Goal: Task Accomplishment & Management: Complete application form

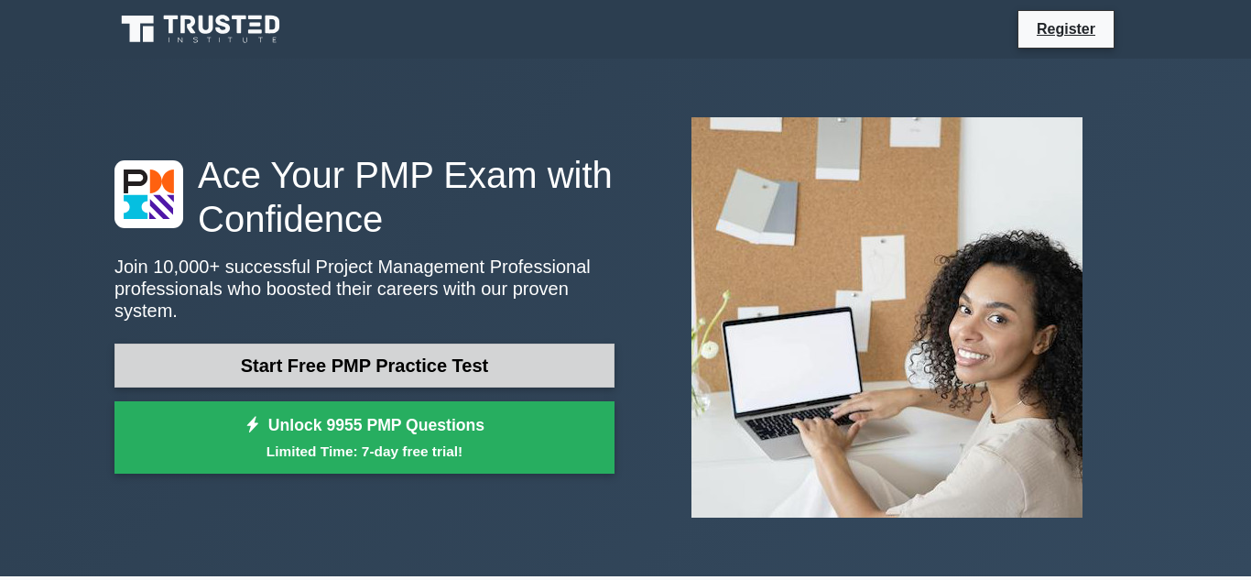
click at [354, 365] on link "Start Free PMP Practice Test" at bounding box center [365, 366] width 500 height 44
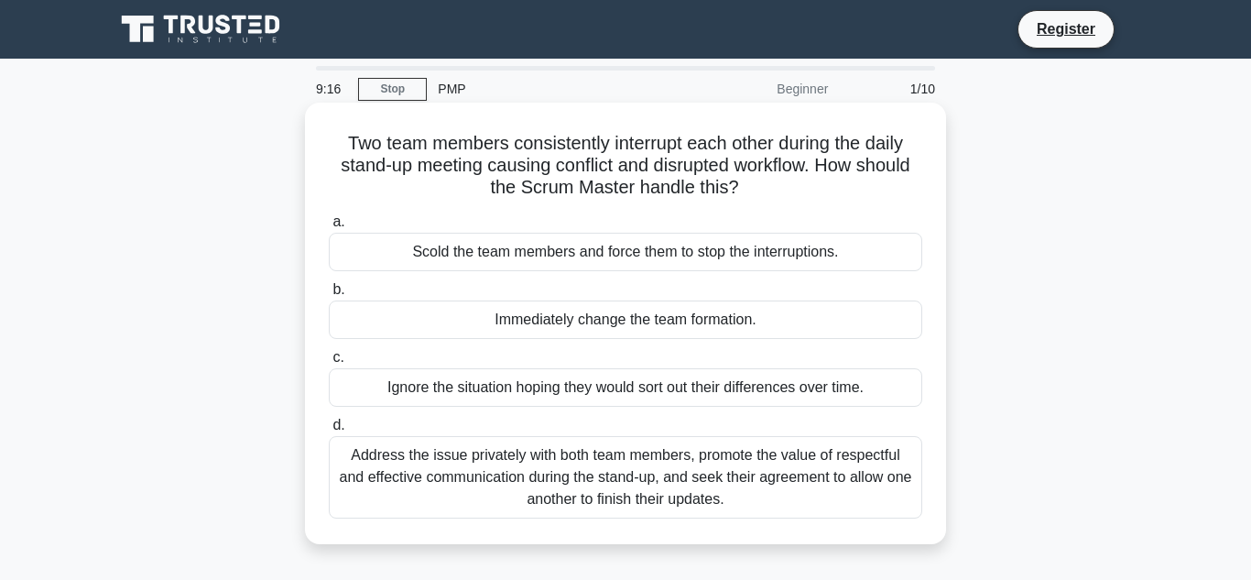
click at [582, 481] on div "Address the issue privately with both team members, promote the value of respec…" at bounding box center [626, 477] width 594 height 82
click at [329, 431] on input "d. Address the issue privately with both team members, promote the value of res…" at bounding box center [329, 426] width 0 height 12
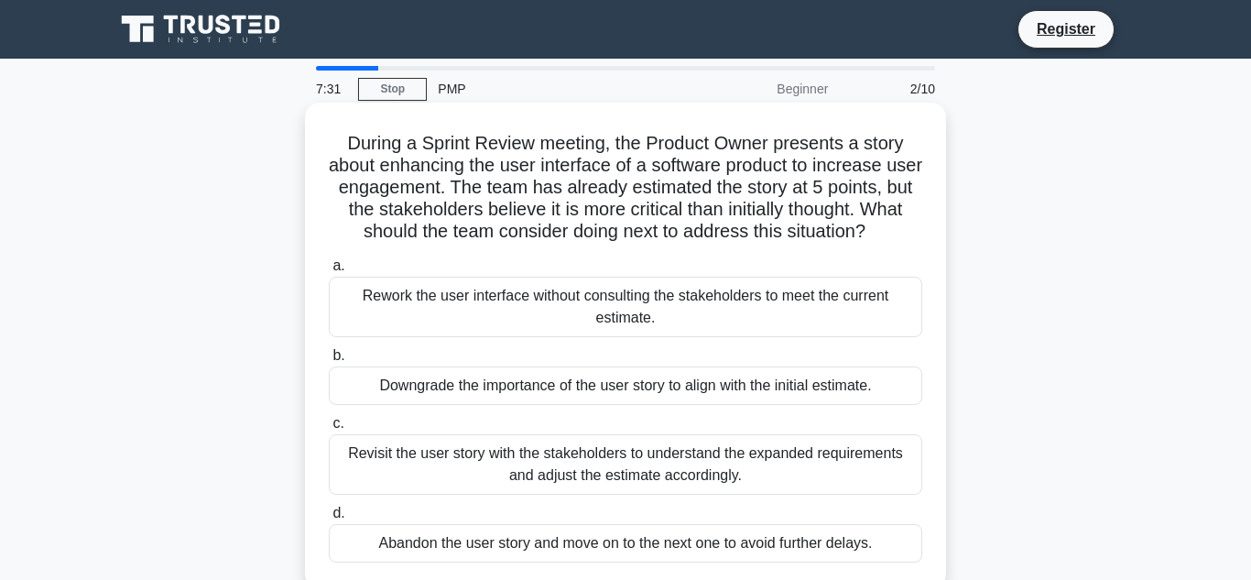
click at [618, 382] on div "Downgrade the importance of the user story to align with the initial estimate." at bounding box center [626, 385] width 594 height 38
click at [329, 362] on input "b. Downgrade the importance of the user story to align with the initial estimat…" at bounding box center [329, 356] width 0 height 12
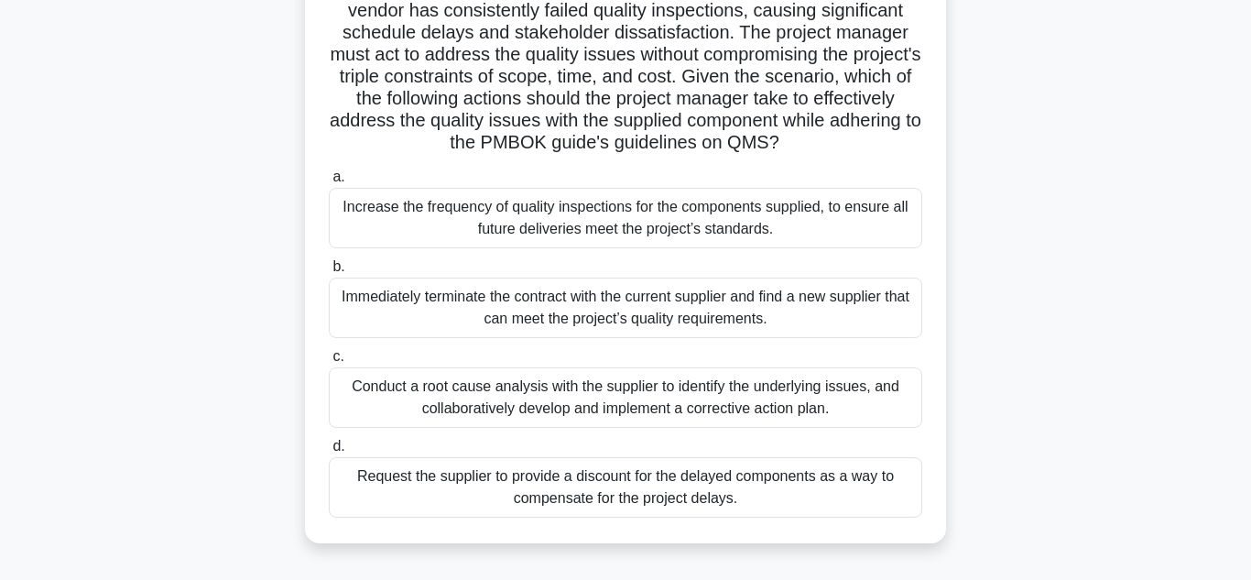
scroll to position [293, 0]
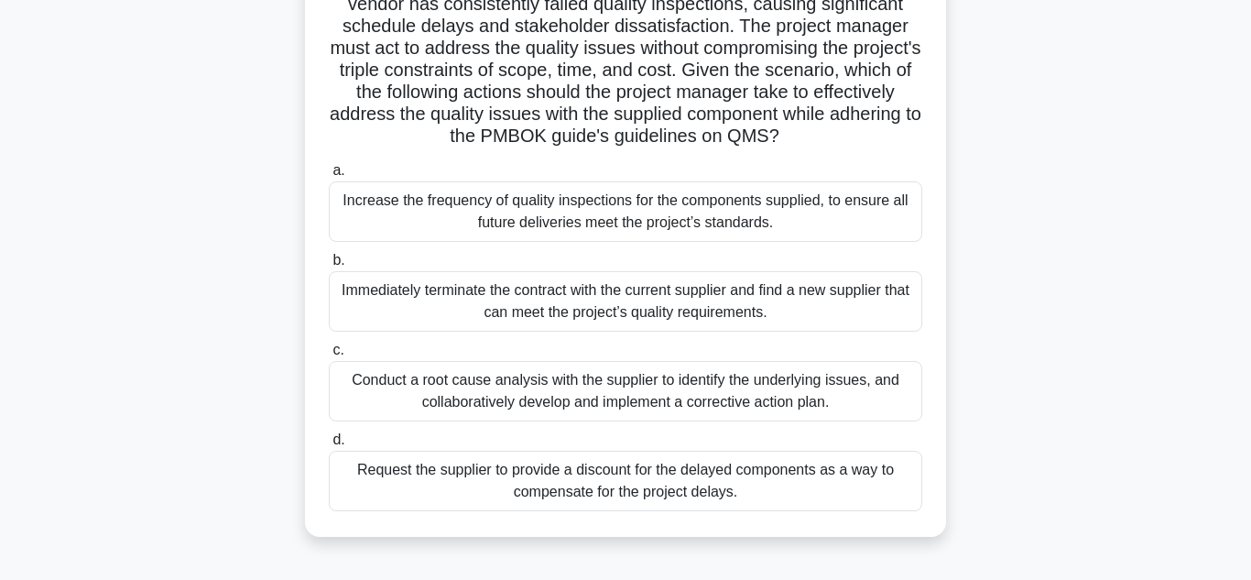
click at [598, 390] on div "Conduct a root cause analysis with the supplier to identify the underlying issu…" at bounding box center [626, 391] width 594 height 60
click at [329, 356] on input "c. Conduct a root cause analysis with the supplier to identify the underlying i…" at bounding box center [329, 350] width 0 height 12
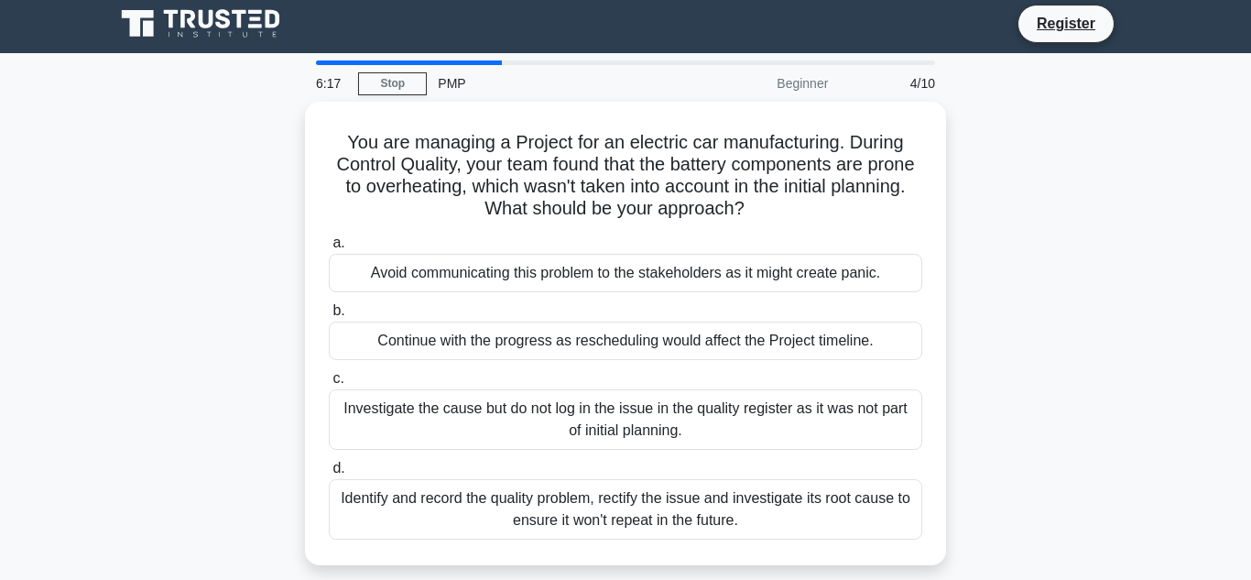
scroll to position [0, 0]
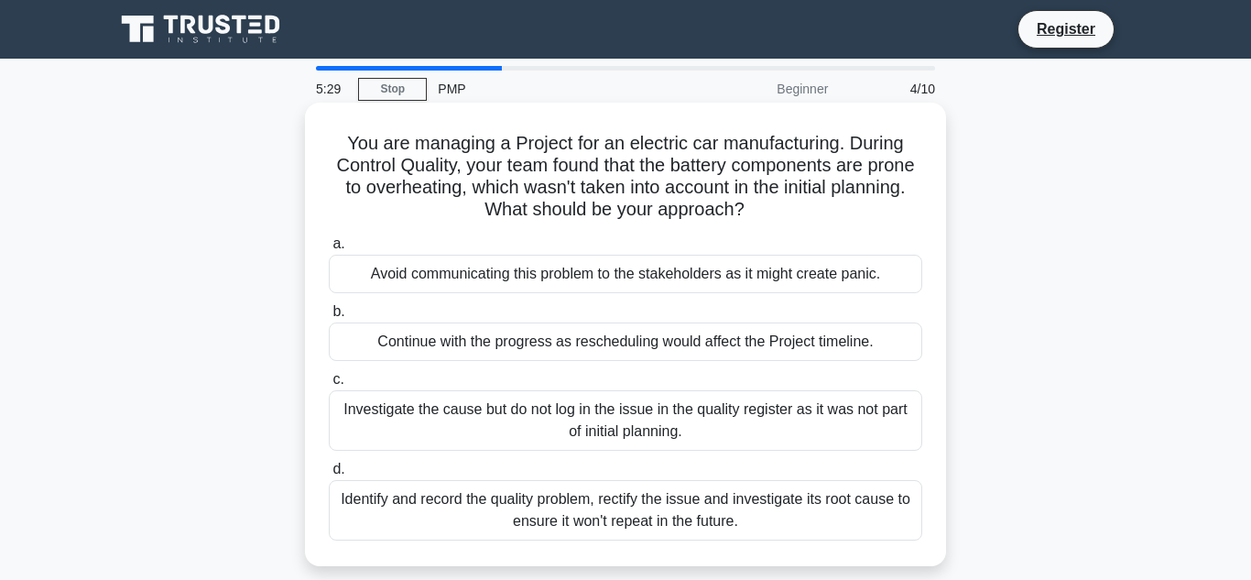
click at [629, 514] on div "Identify and record the quality problem, rectify the issue and investigate its …" at bounding box center [626, 510] width 594 height 60
click at [329, 475] on input "d. Identify and record the quality problem, rectify the issue and investigate i…" at bounding box center [329, 470] width 0 height 12
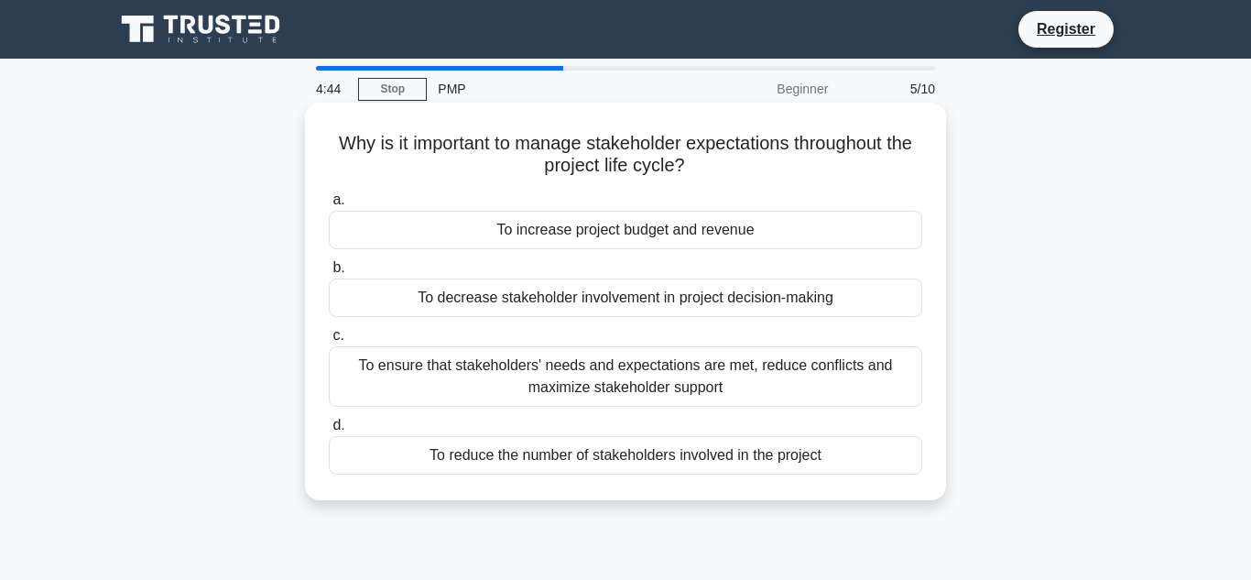
click at [641, 232] on div "To increase project budget and revenue" at bounding box center [626, 230] width 594 height 38
click at [329, 206] on input "a. To increase project budget and revenue" at bounding box center [329, 200] width 0 height 12
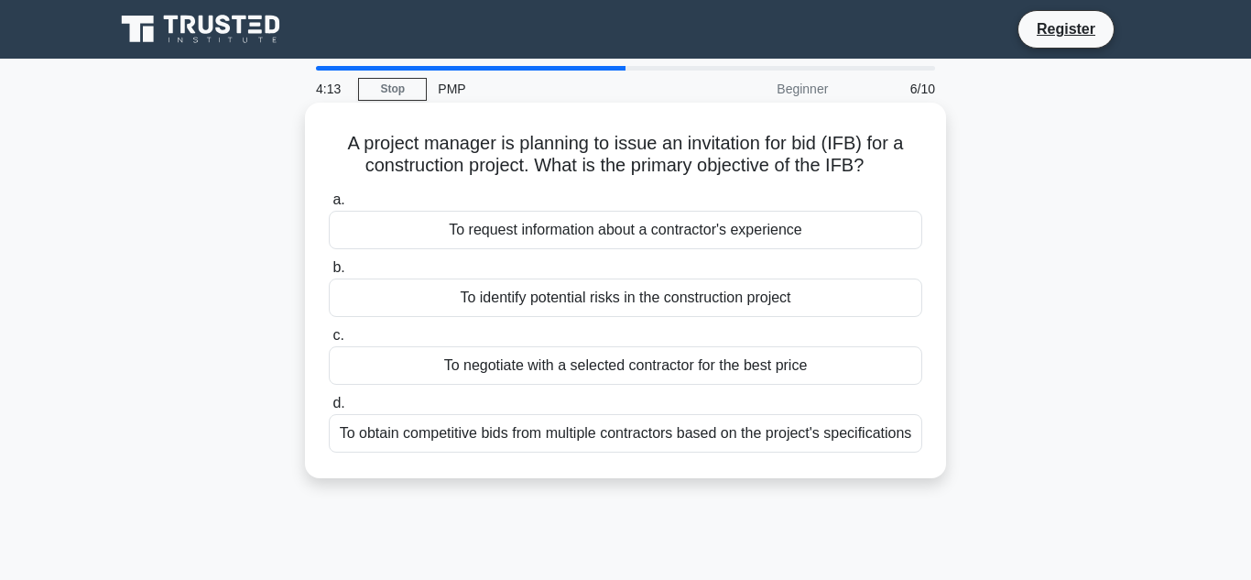
click at [640, 301] on div "To identify potential risks in the construction project" at bounding box center [626, 297] width 594 height 38
click at [329, 274] on input "b. To identify potential risks in the construction project" at bounding box center [329, 268] width 0 height 12
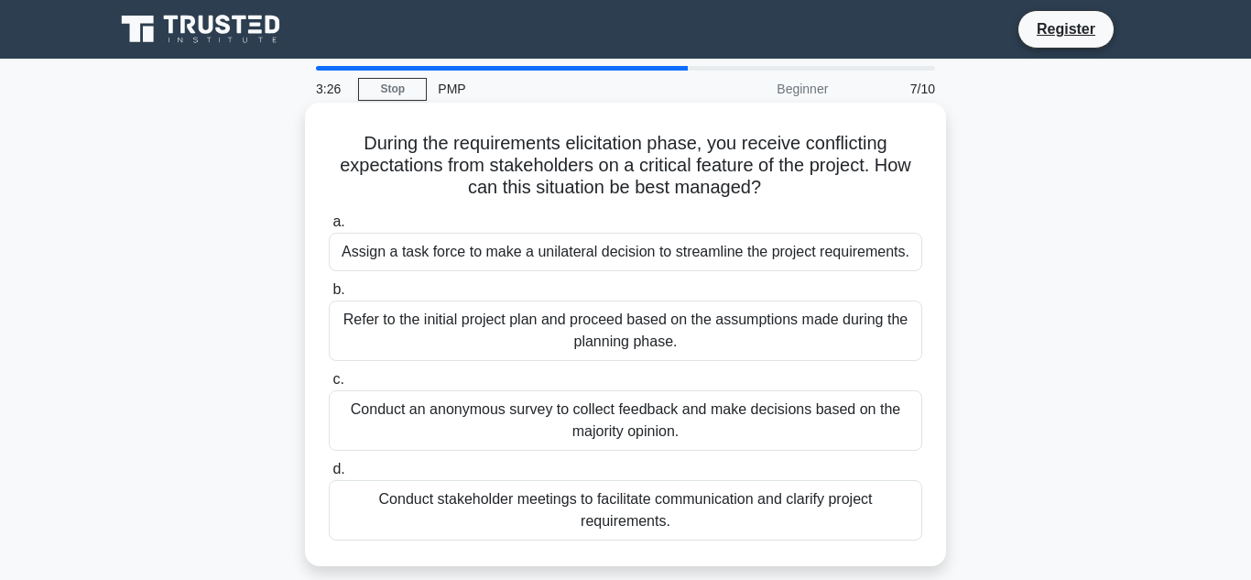
click at [613, 516] on div "Conduct stakeholder meetings to facilitate communication and clarify project re…" at bounding box center [626, 510] width 594 height 60
click at [329, 475] on input "d. Conduct stakeholder meetings to facilitate communication and clarify project…" at bounding box center [329, 470] width 0 height 12
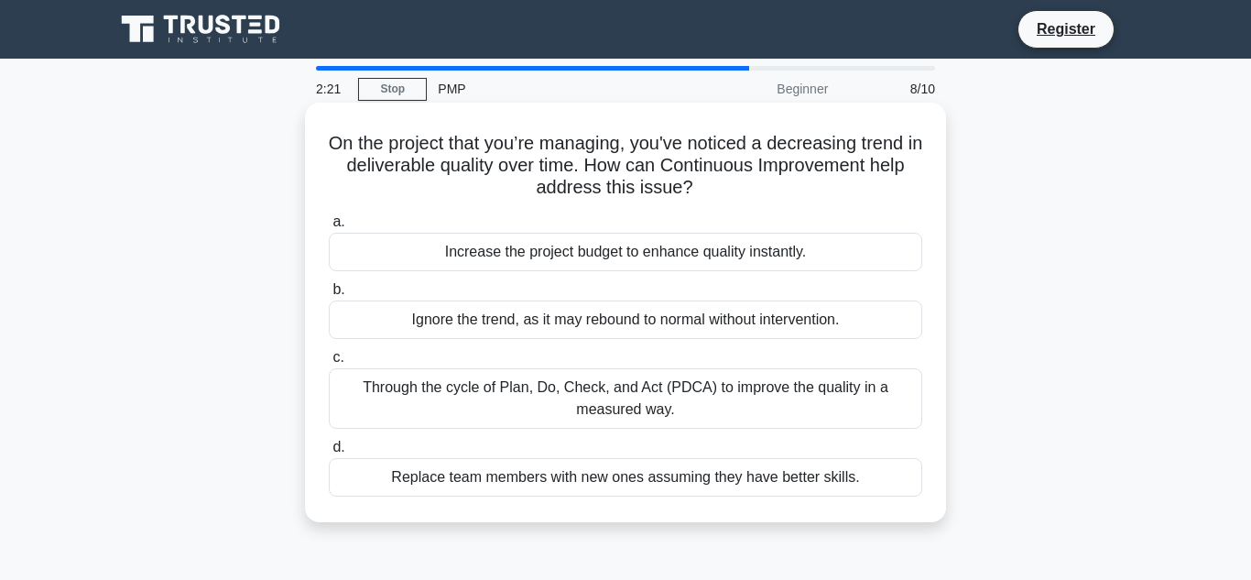
click at [651, 389] on div "Through the cycle of Plan, Do, Check, and Act (PDCA) to improve the quality in …" at bounding box center [626, 398] width 594 height 60
click at [329, 364] on input "c. Through the cycle of Plan, Do, Check, and Act (PDCA) to improve the quality …" at bounding box center [329, 358] width 0 height 12
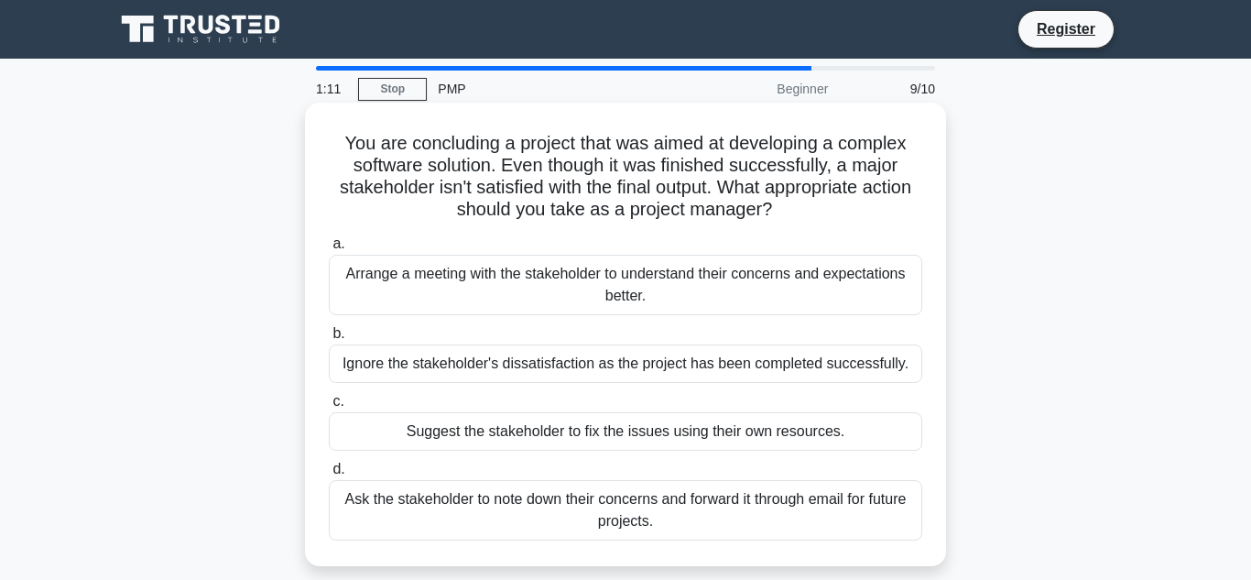
click at [623, 287] on div "Arrange a meeting with the stakeholder to understand their concerns and expecta…" at bounding box center [626, 285] width 594 height 60
click at [329, 250] on input "a. Arrange a meeting with the stakeholder to understand their concerns and expe…" at bounding box center [329, 244] width 0 height 12
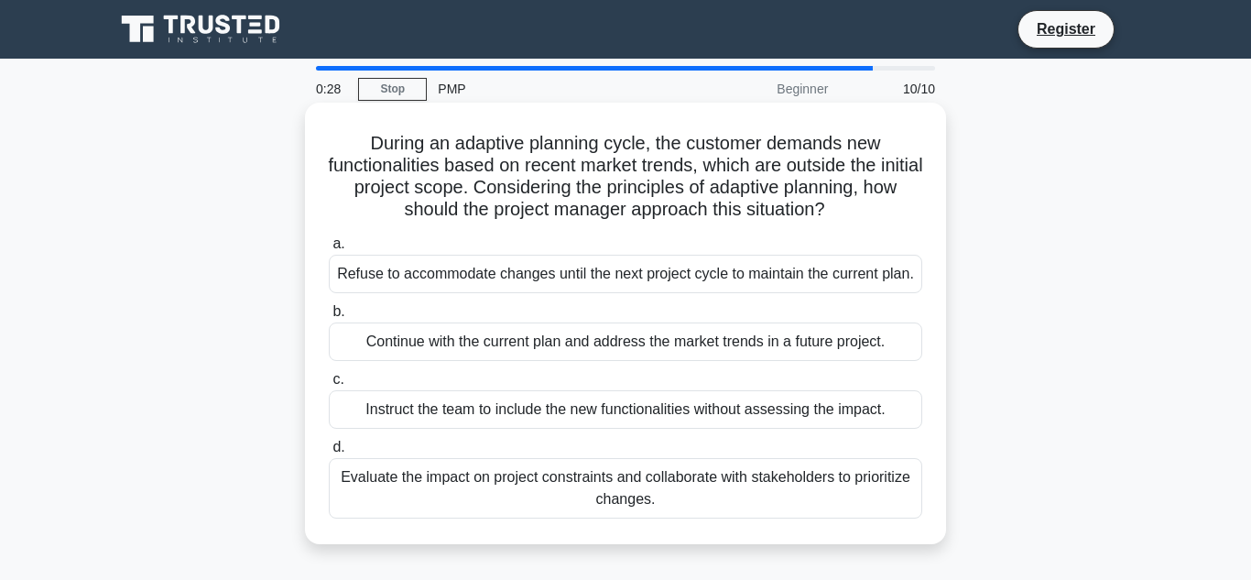
click at [632, 507] on div "Evaluate the impact on project constraints and collaborate with stakeholders to…" at bounding box center [626, 488] width 594 height 60
click at [329, 453] on input "d. Evaluate the impact on project constraints and collaborate with stakeholders…" at bounding box center [329, 448] width 0 height 12
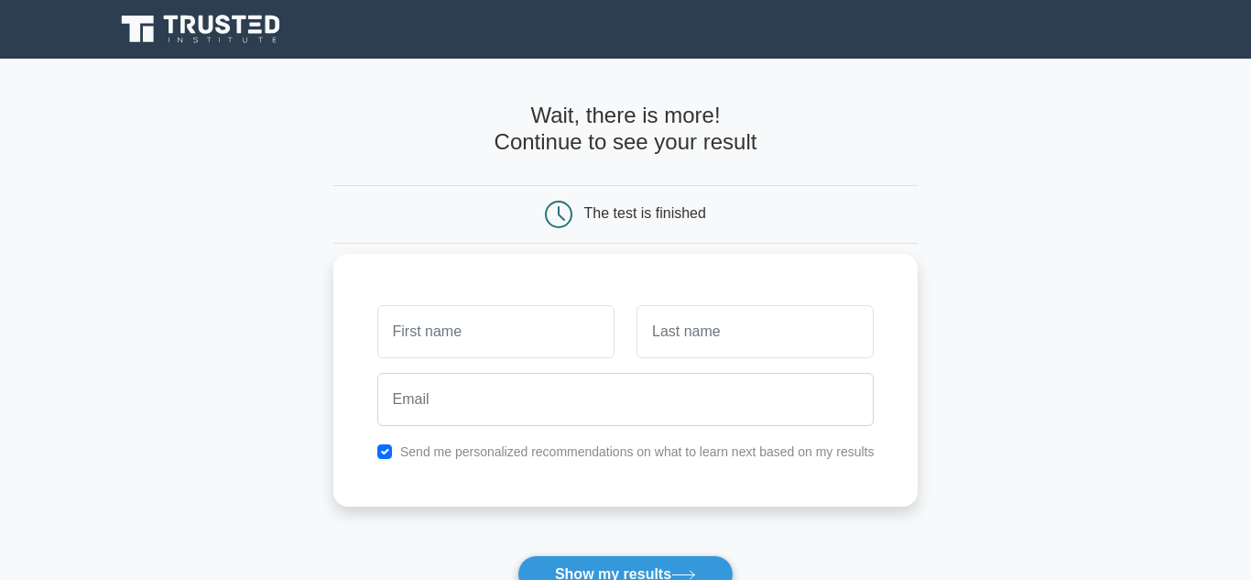
click at [491, 348] on input "text" at bounding box center [495, 331] width 237 height 53
type input "aleksander"
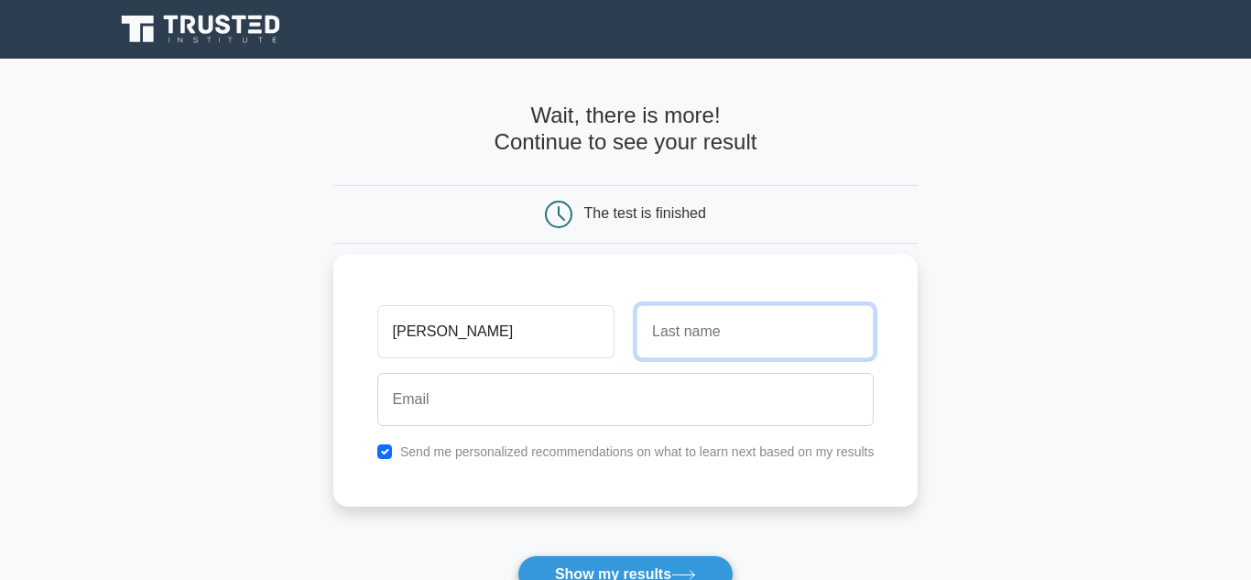
click at [682, 336] on input "text" at bounding box center [755, 331] width 237 height 53
type input "kolani"
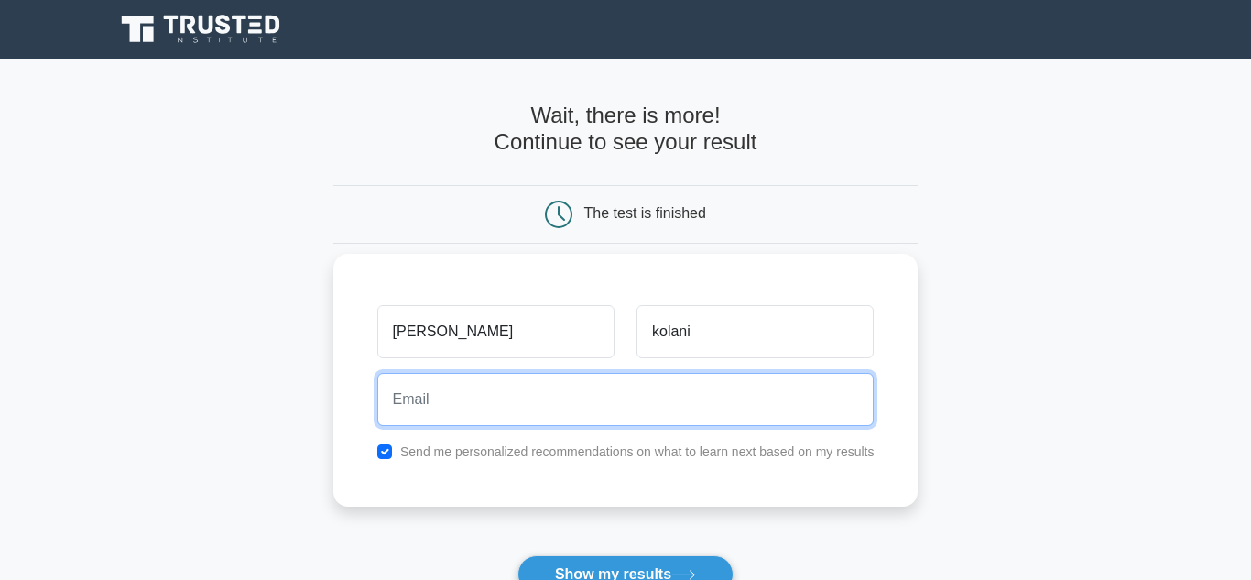
click at [562, 404] on input "email" at bounding box center [625, 399] width 497 height 53
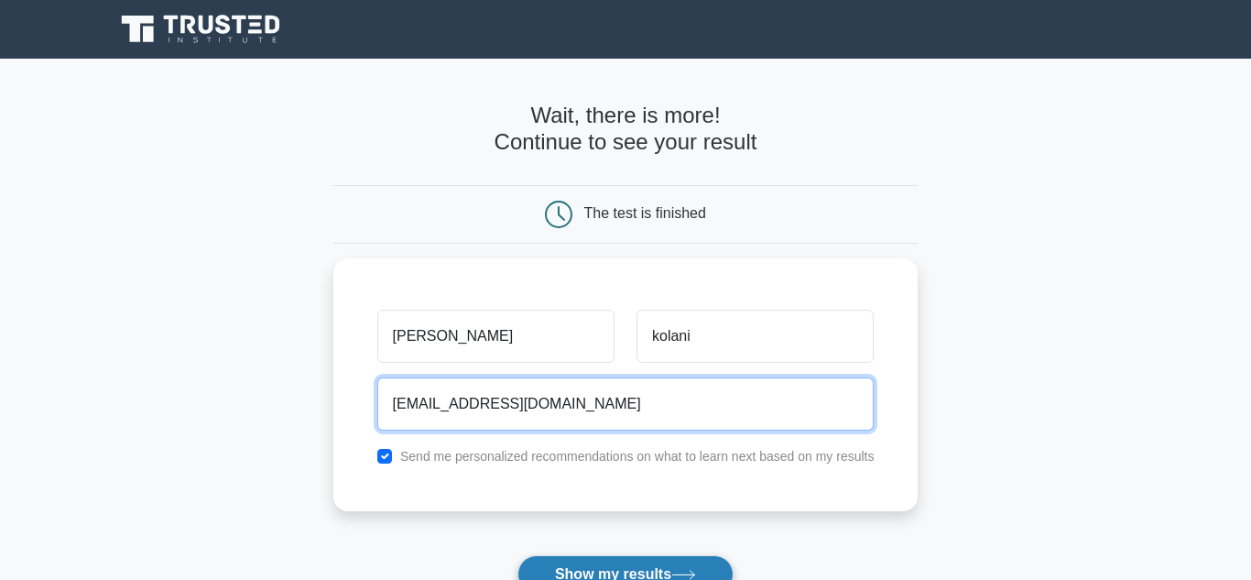
type input "aleksanderkolani@gmail.com"
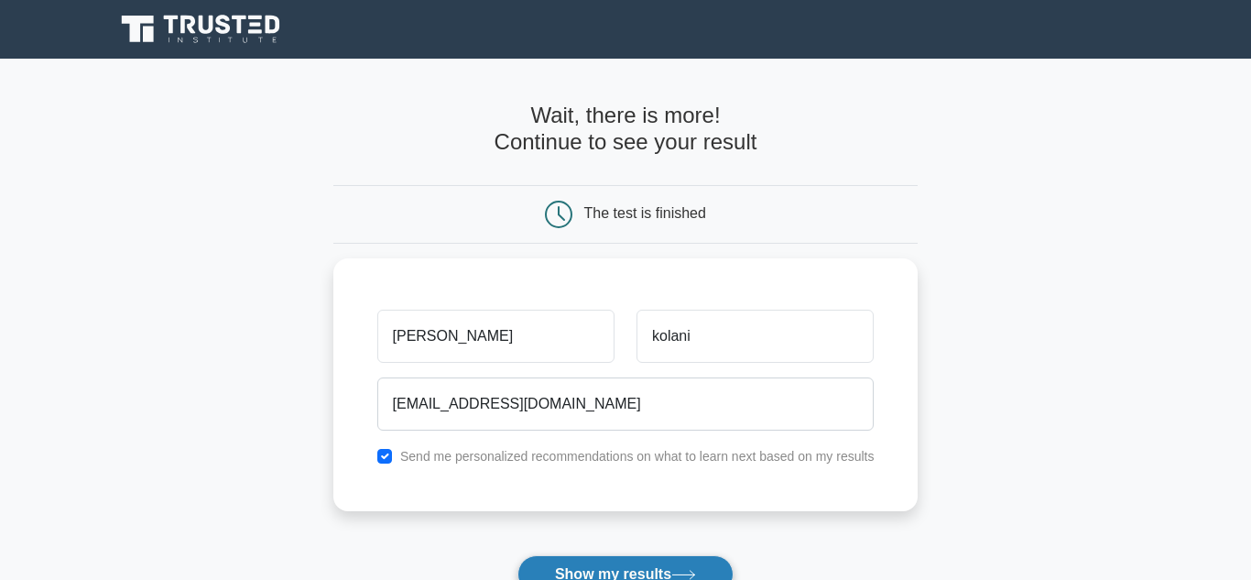
click at [623, 571] on button "Show my results" at bounding box center [626, 574] width 216 height 38
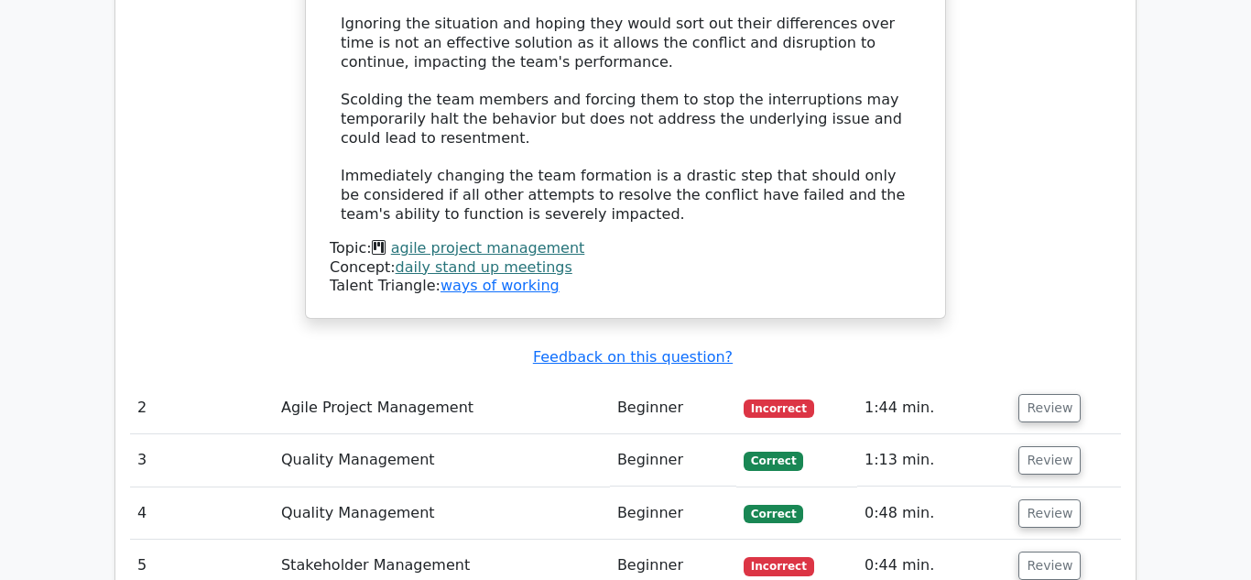
scroll to position [2198, 0]
click at [769, 398] on span "Incorrect" at bounding box center [779, 407] width 71 height 18
click at [1043, 393] on button "Review" at bounding box center [1050, 407] width 62 height 28
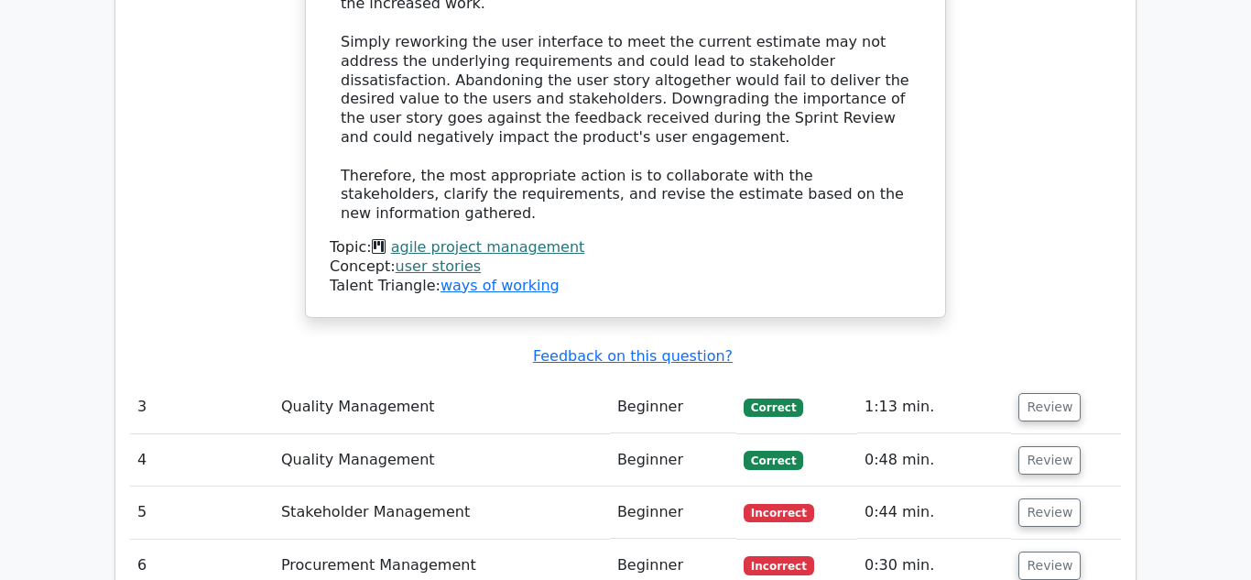
scroll to position [3444, 0]
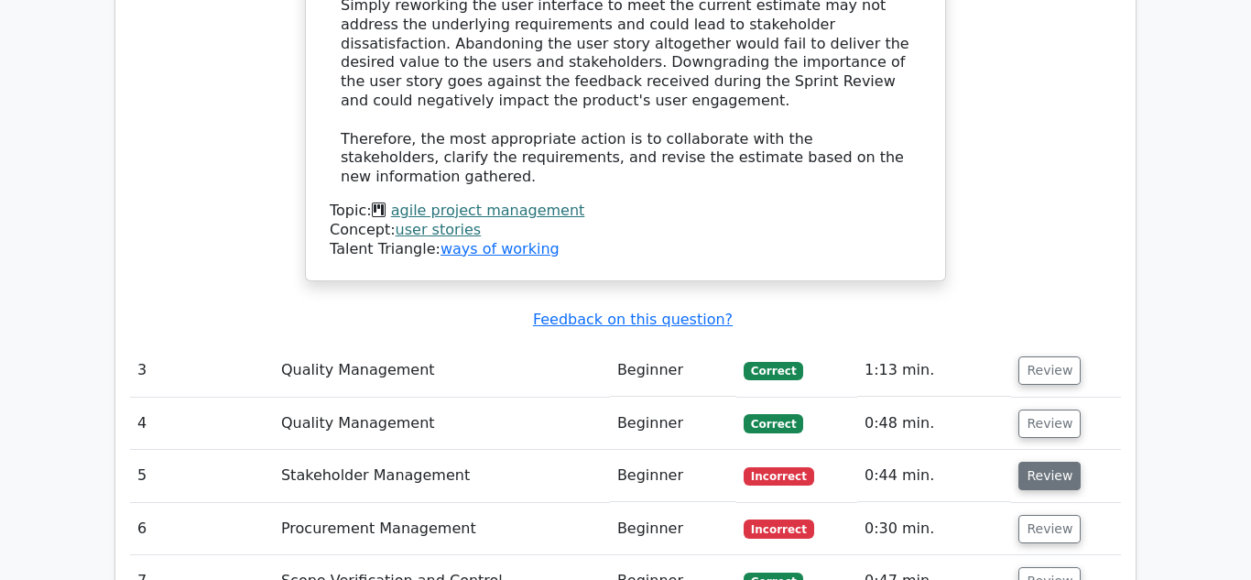
click at [1040, 462] on button "Review" at bounding box center [1050, 476] width 62 height 28
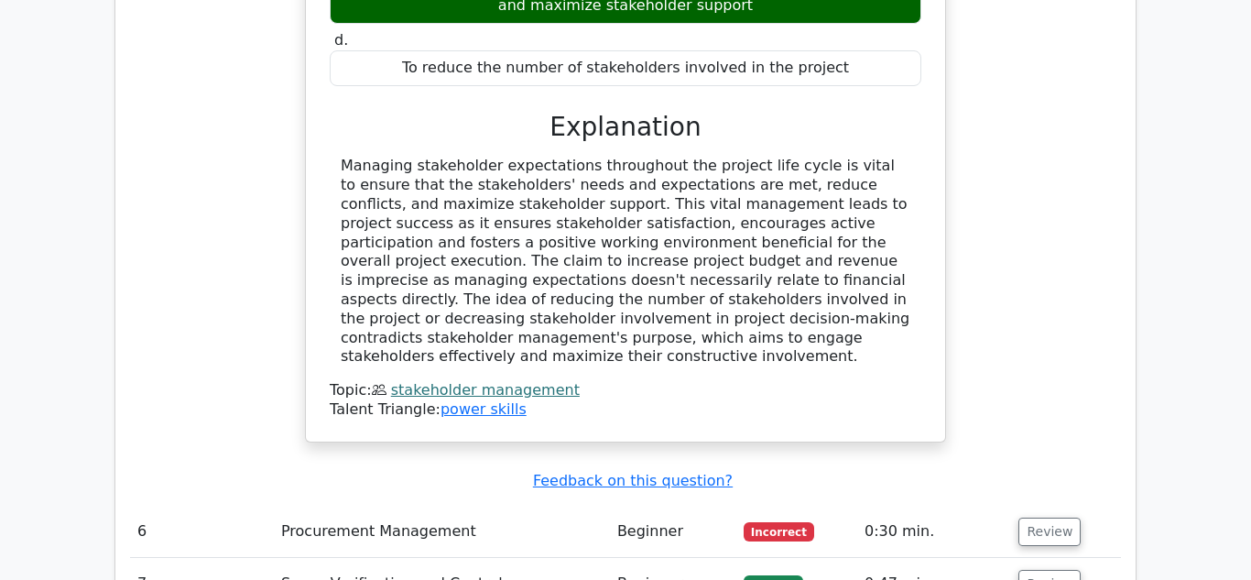
scroll to position [4214, 0]
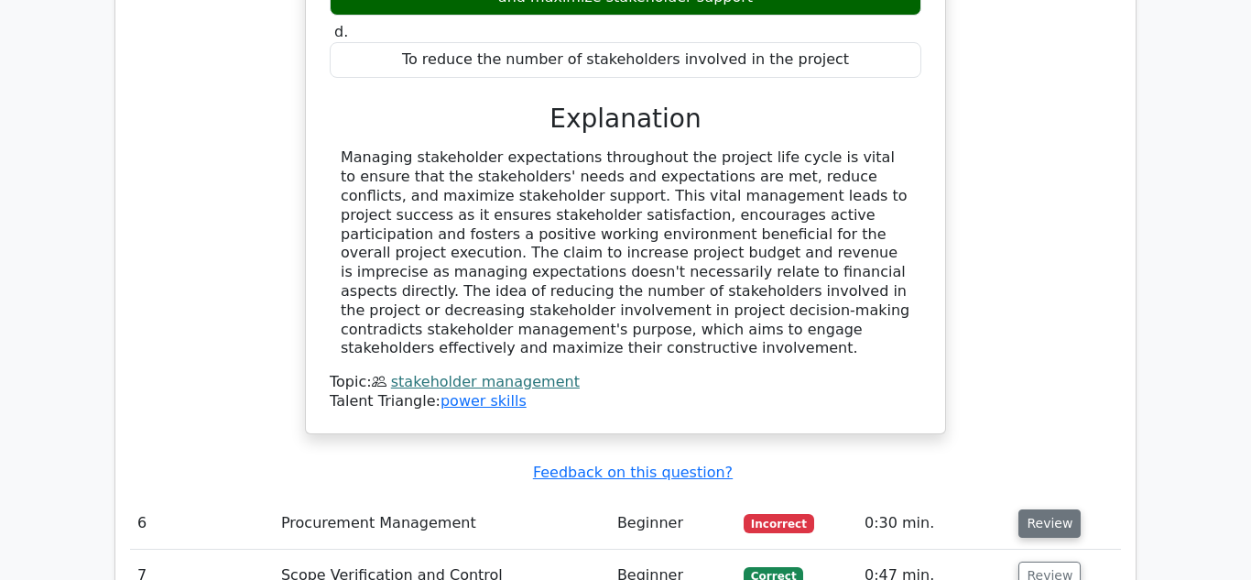
click at [1044, 509] on button "Review" at bounding box center [1050, 523] width 62 height 28
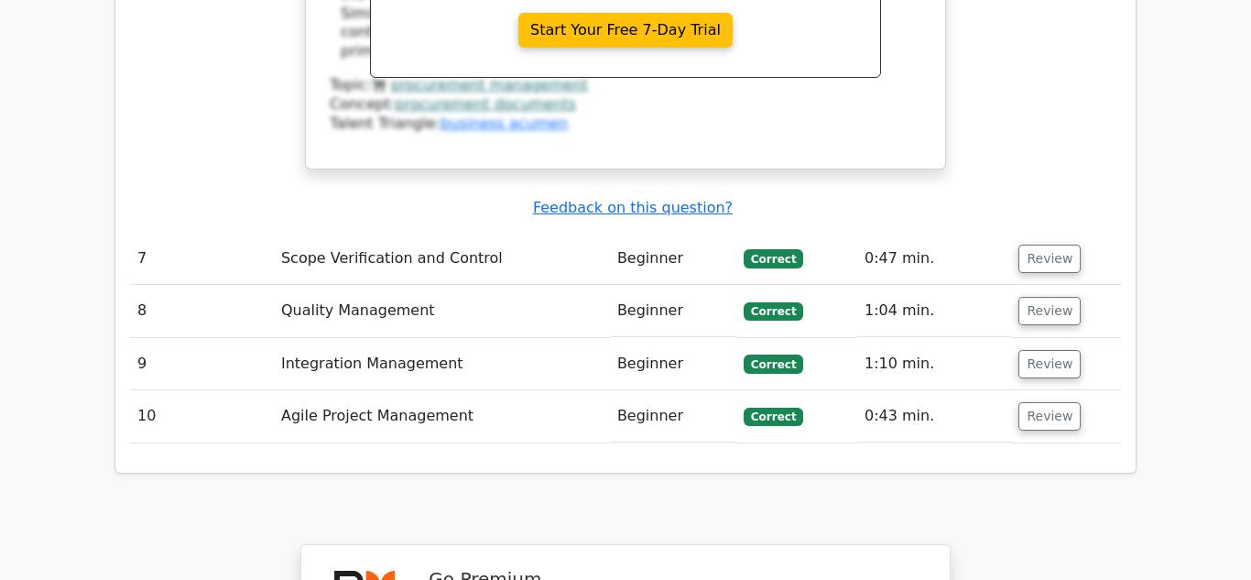
scroll to position [5313, 0]
